Goal: Entertainment & Leisure: Consume media (video, audio)

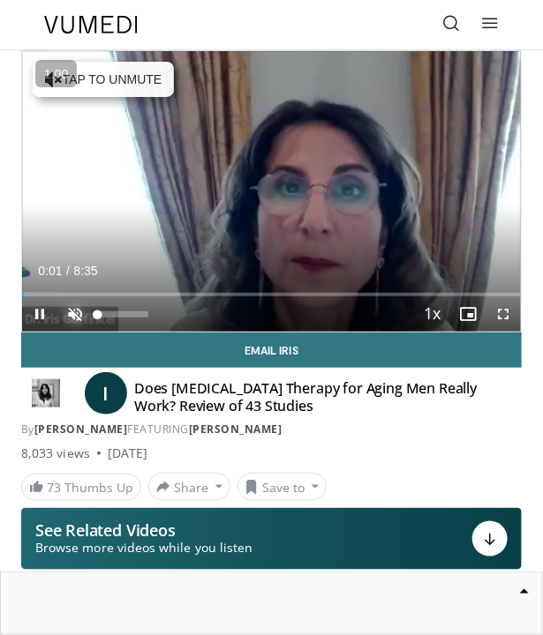
click at [81, 318] on span "Video Player" at bounding box center [74, 313] width 35 height 35
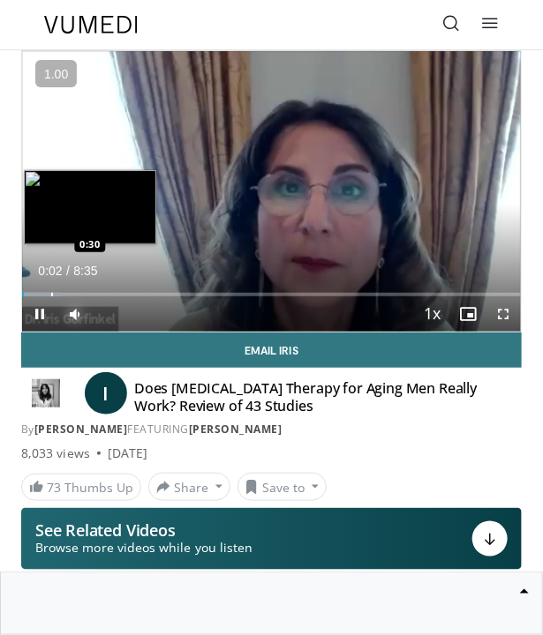
click at [49, 293] on div "Progress Bar" at bounding box center [41, 295] width 38 height 4
click at [94, 291] on div "Loaded : 17.31% 1:14 1:13" at bounding box center [271, 288] width 499 height 17
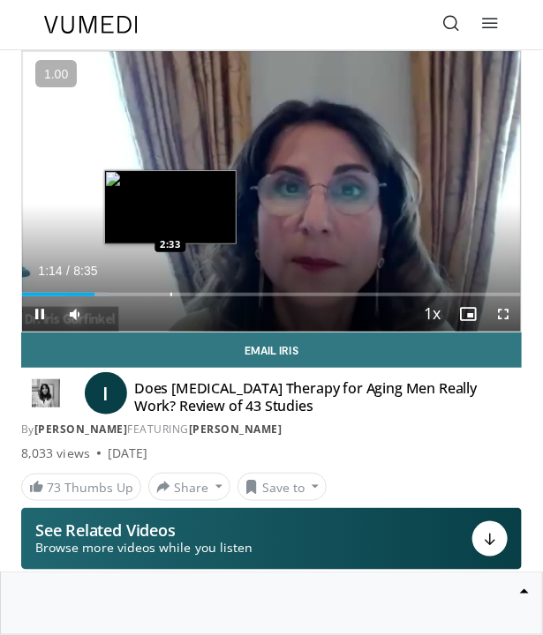
click at [170, 293] on div "Progress Bar" at bounding box center [171, 295] width 2 height 4
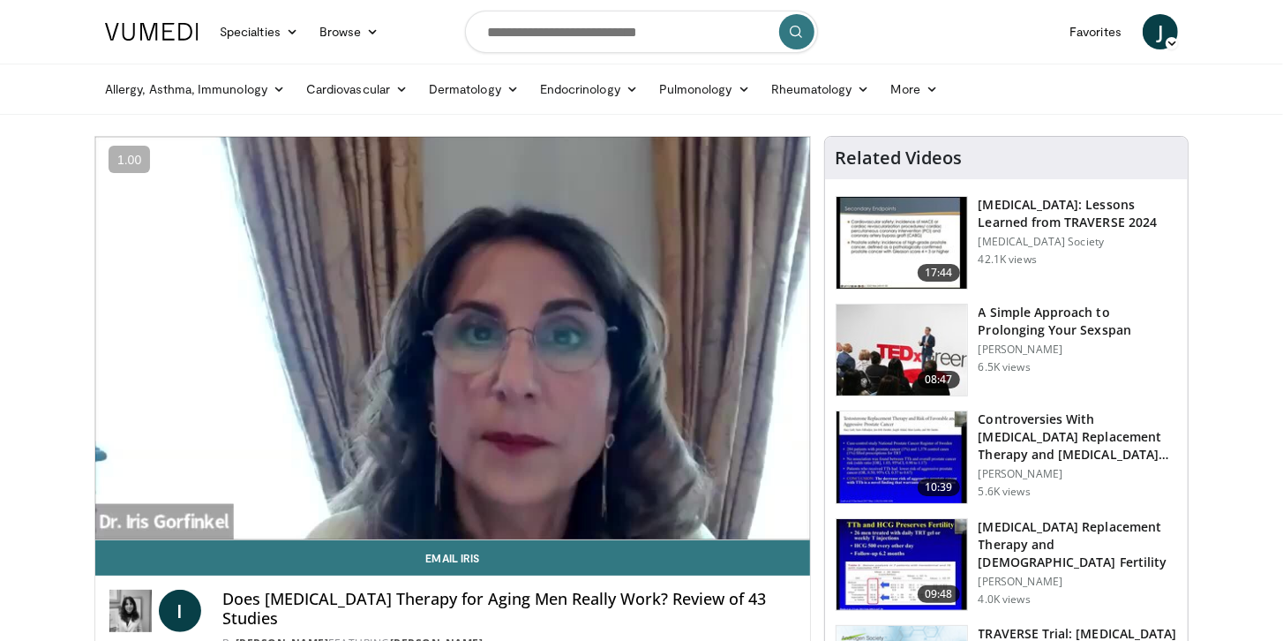
click at [542, 214] on h3 "[MEDICAL_DATA]: Lessons Learned from TRAVERSE 2024" at bounding box center [1078, 213] width 199 height 35
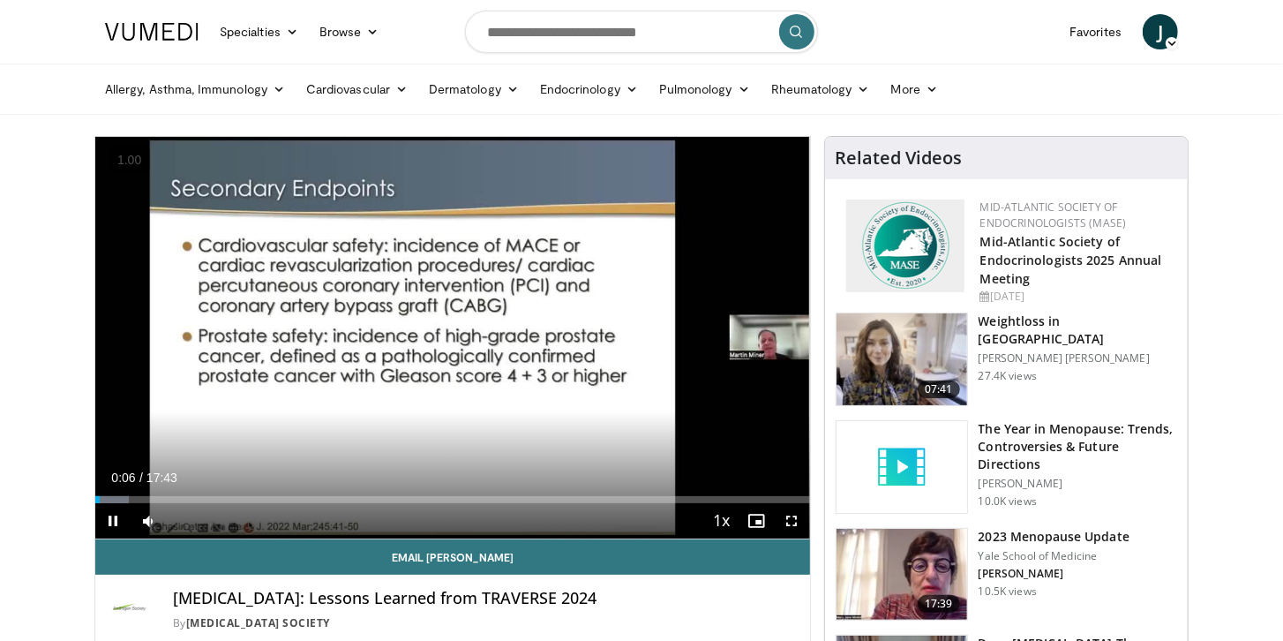
drag, startPoint x: 96, startPoint y: 497, endPoint x: 84, endPoint y: 499, distance: 12.6
drag, startPoint x: 187, startPoint y: 525, endPoint x: 202, endPoint y: 535, distance: 17.9
click at [209, 525] on div "74%" at bounding box center [196, 520] width 62 height 35
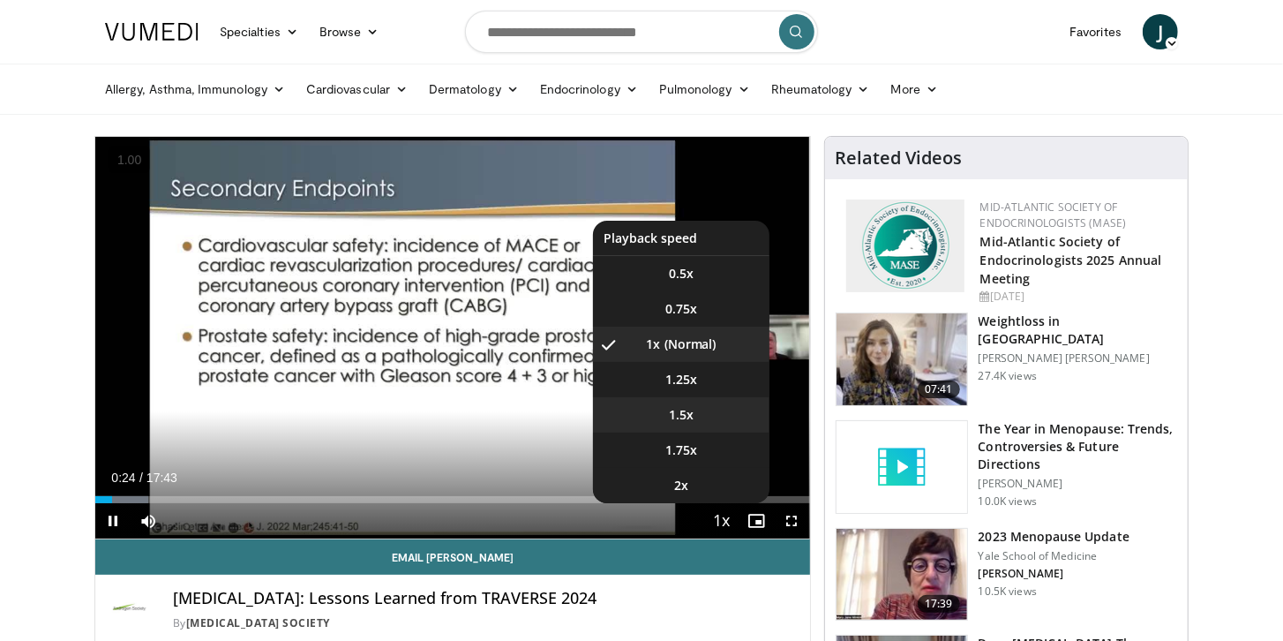
click at [697, 419] on li "1.5x" at bounding box center [681, 414] width 176 height 35
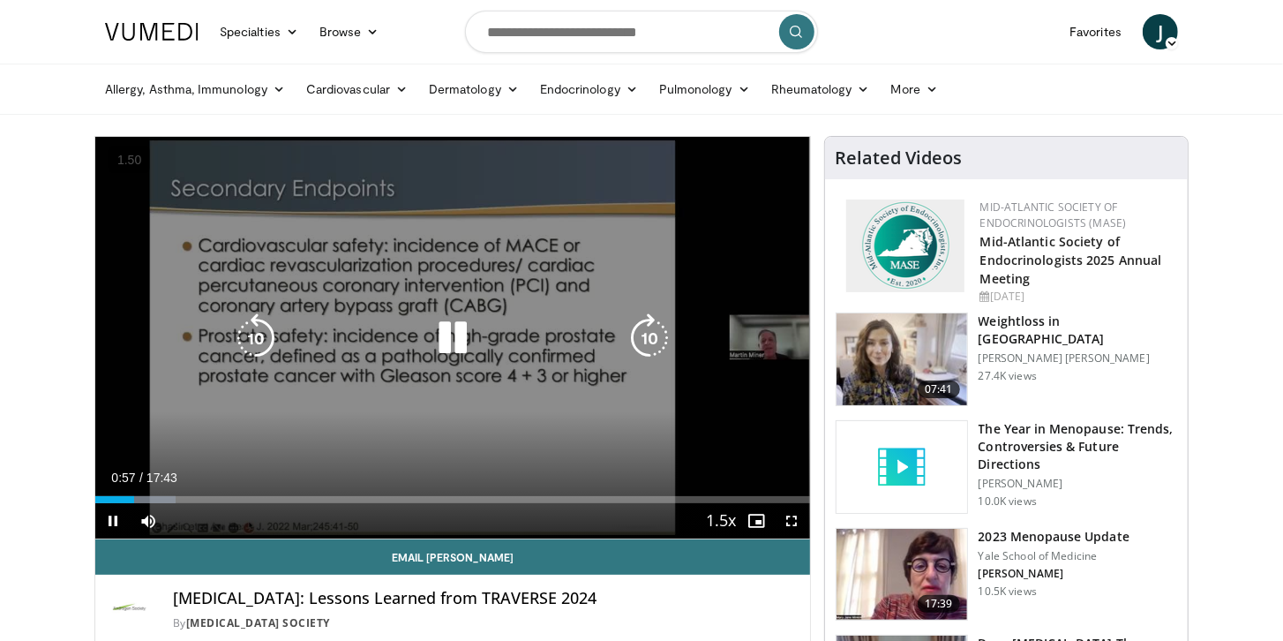
click at [452, 359] on icon "Video Player" at bounding box center [452, 337] width 49 height 49
click at [455, 351] on icon "Video Player" at bounding box center [452, 337] width 49 height 49
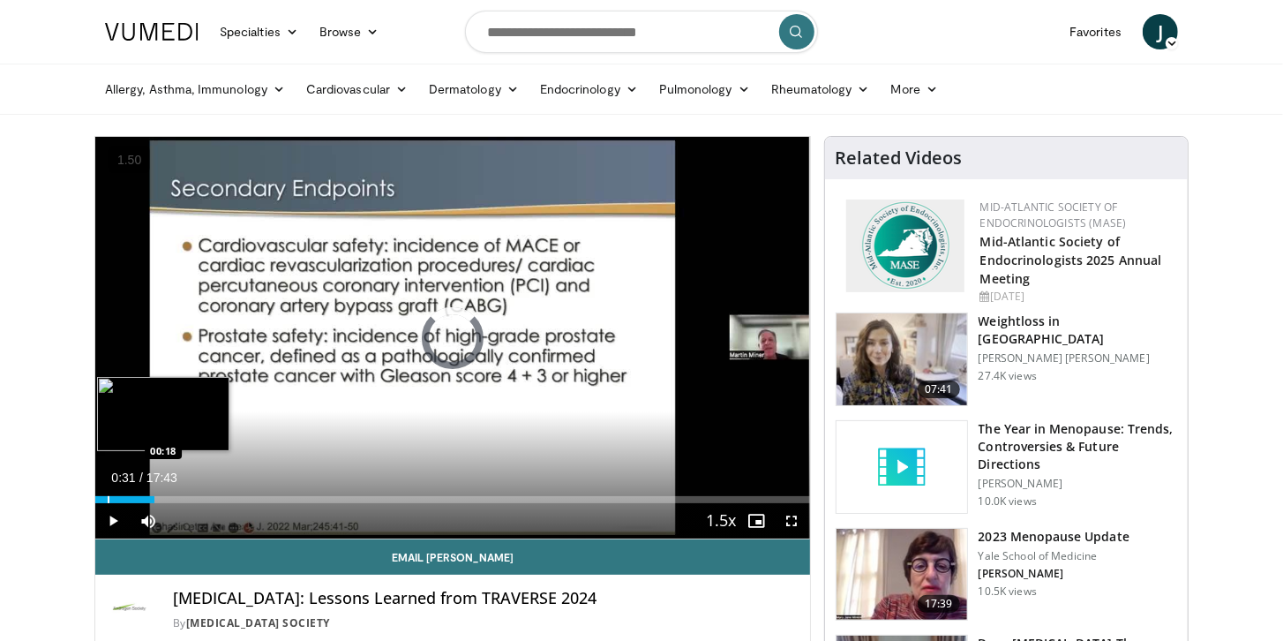
drag, startPoint x: 104, startPoint y: 493, endPoint x: 122, endPoint y: 495, distance: 17.7
click at [101, 493] on div "Loaded : 0.00% 00:19 00:18" at bounding box center [452, 494] width 715 height 17
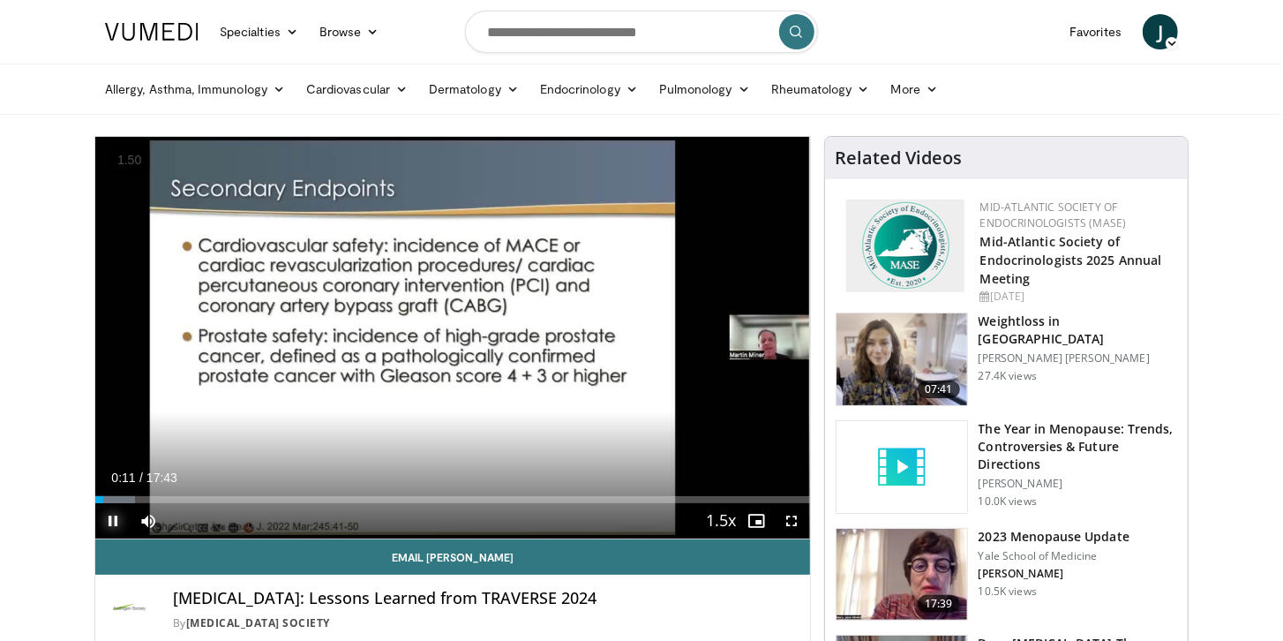
click at [111, 519] on span "Video Player" at bounding box center [112, 520] width 35 height 35
